Goal: Find specific page/section: Find specific page/section

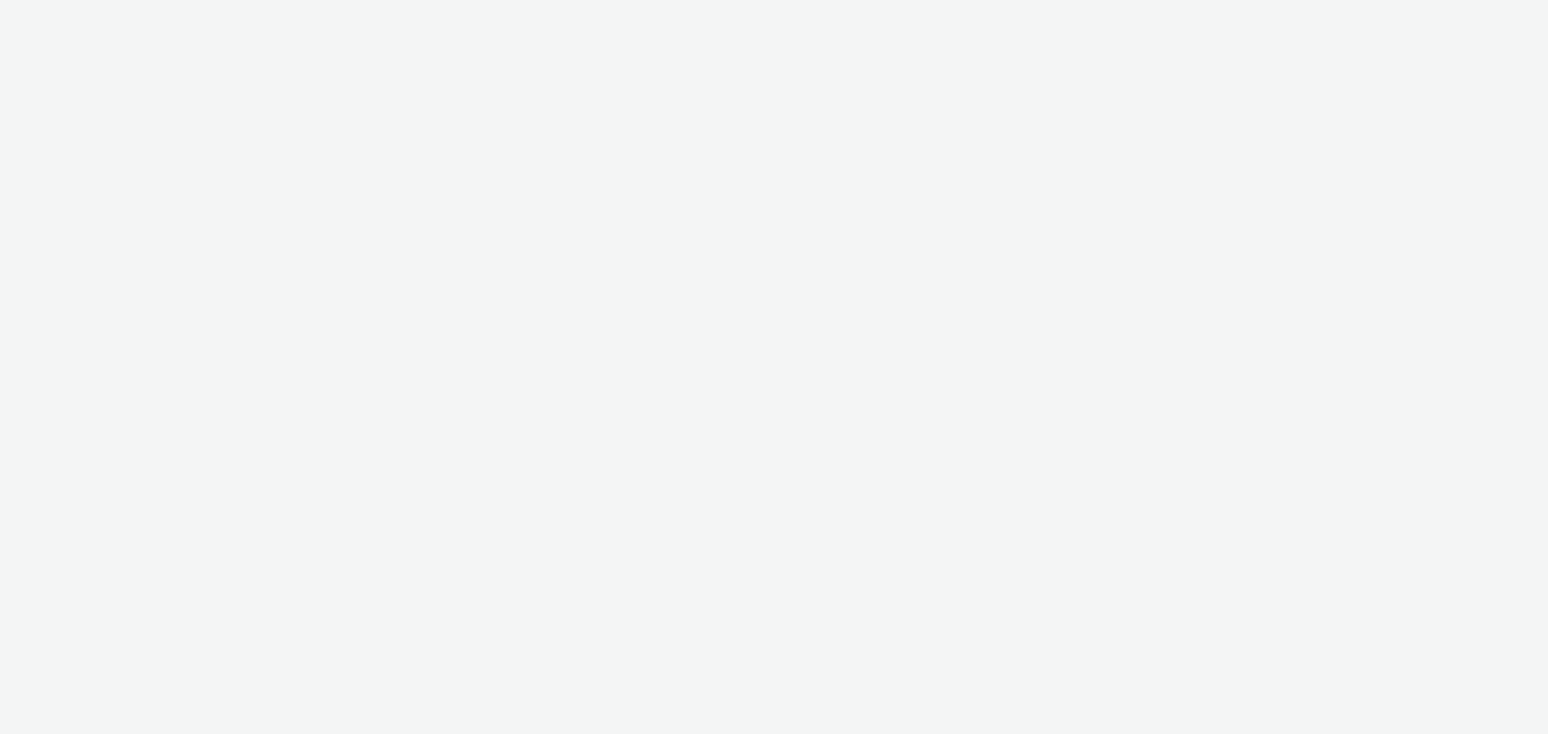
select select "cff8590b-41ac-41ea-8cbb-9853a913f89b"
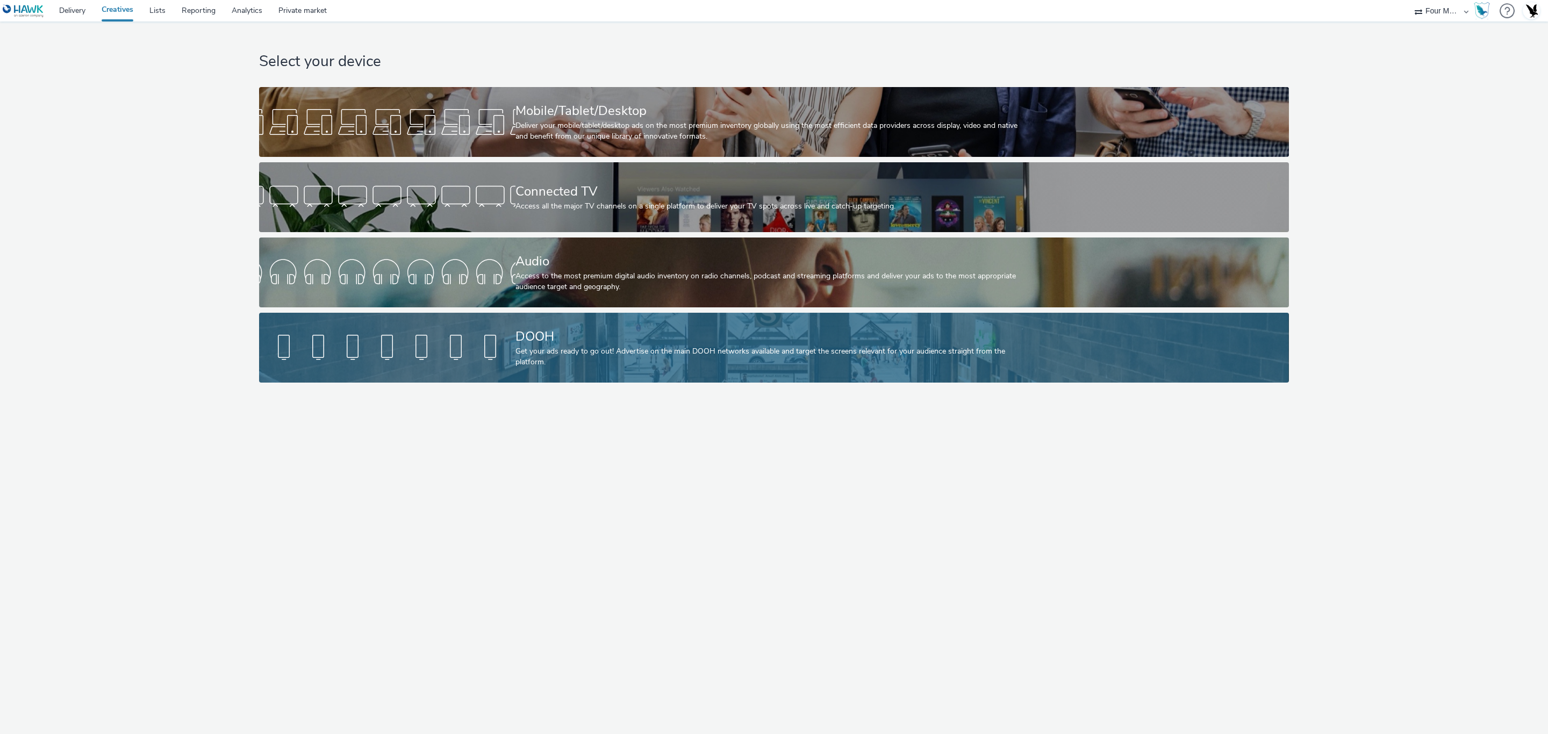
click at [581, 340] on div "DOOH" at bounding box center [771, 336] width 513 height 19
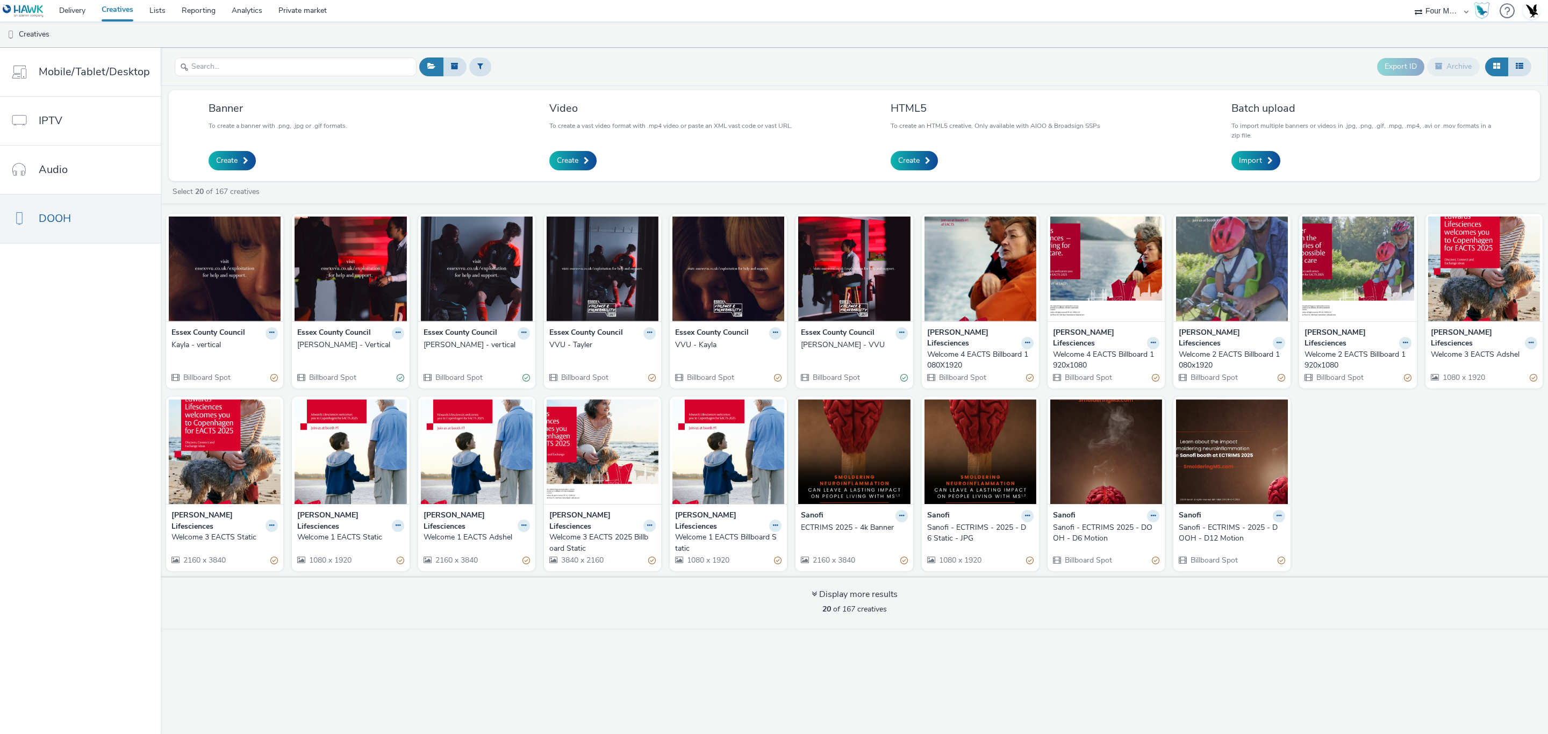
click at [844, 333] on strong "Essex County Council" at bounding box center [838, 333] width 74 height 12
click at [834, 360] on div "Essex County Council [PERSON_NAME] - VVU Billboard Spot" at bounding box center [853, 354] width 117 height 67
click at [834, 343] on div "[PERSON_NAME] - VVU" at bounding box center [852, 345] width 102 height 11
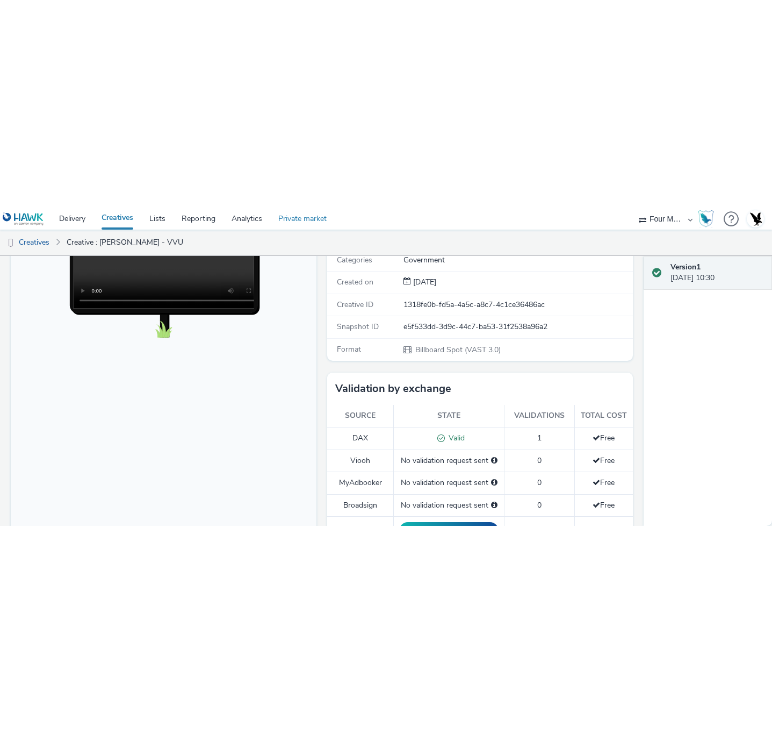
scroll to position [161, 0]
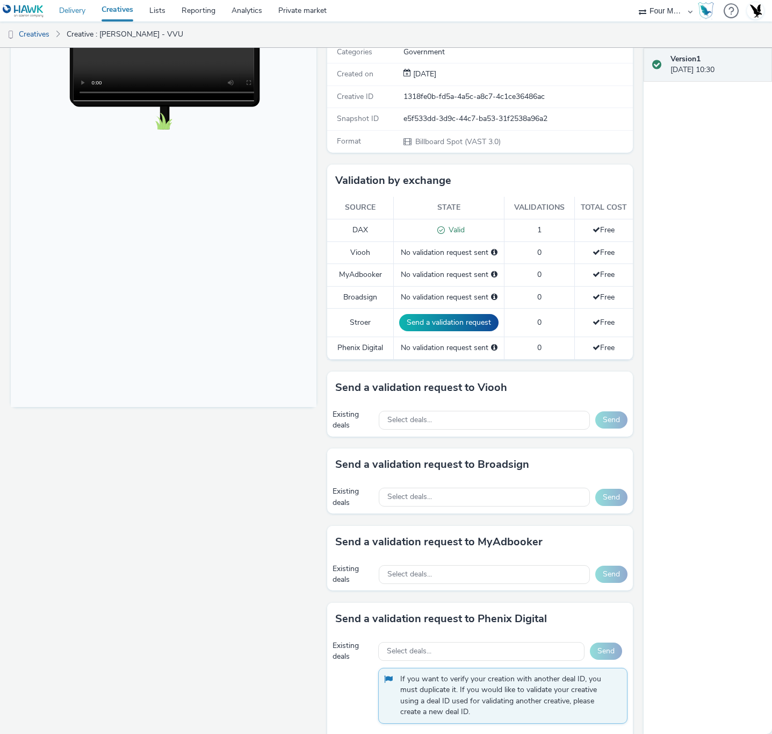
click at [73, 13] on link "Delivery" at bounding box center [72, 10] width 42 height 21
